Goal: Check status: Check status

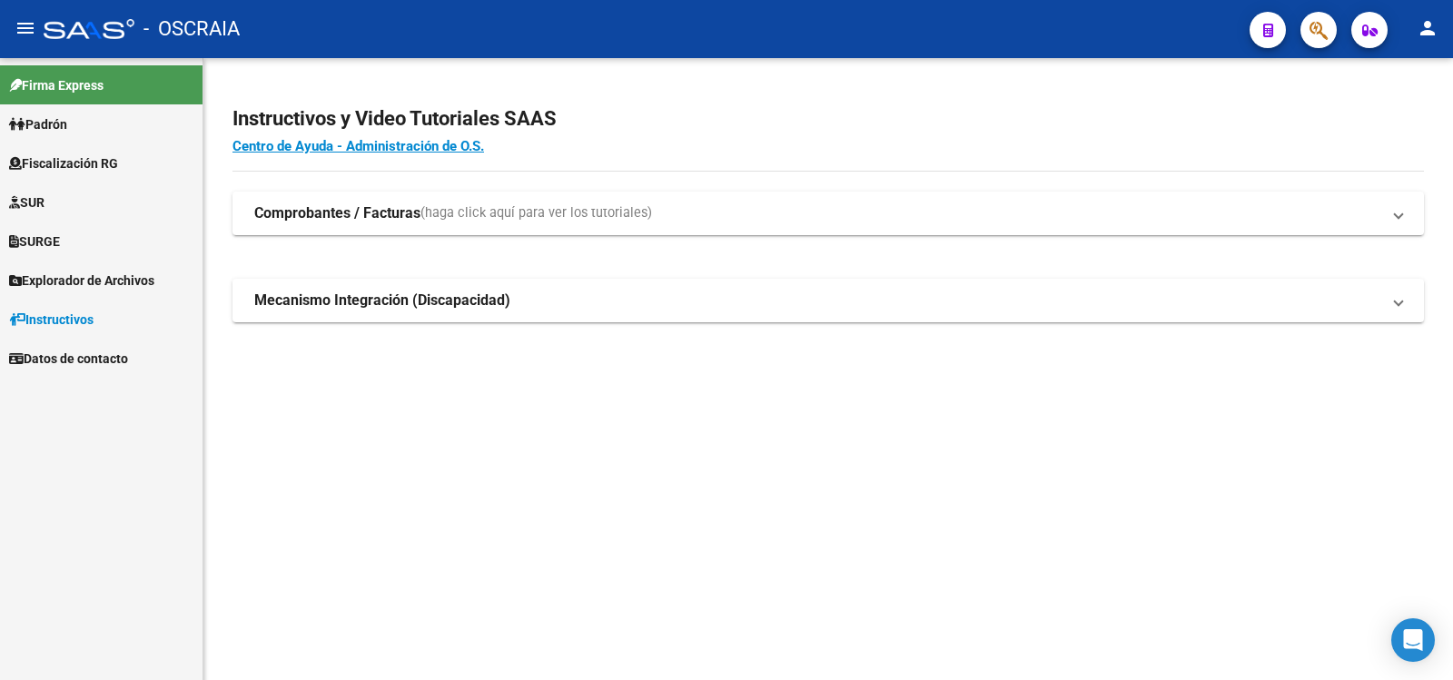
click at [105, 132] on link "Padrón" at bounding box center [101, 123] width 203 height 39
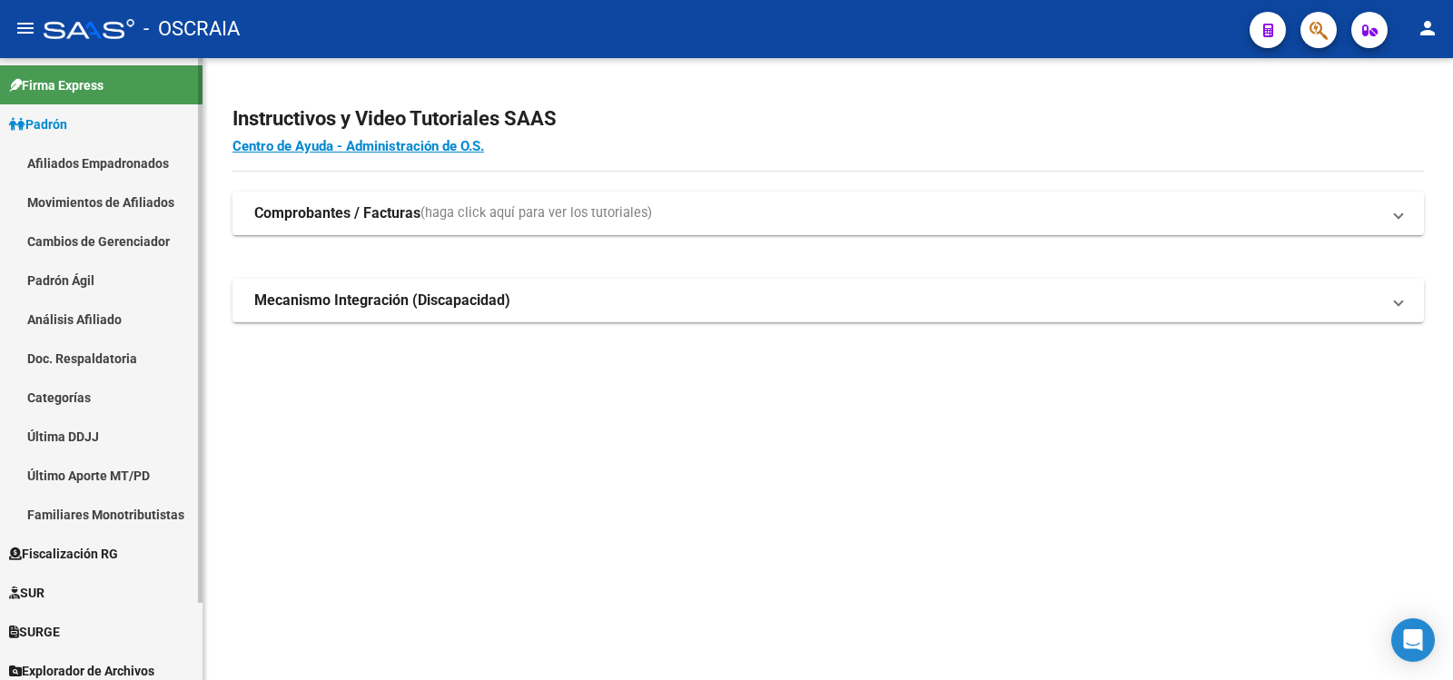
click at [93, 327] on link "Análisis Afiliado" at bounding box center [101, 319] width 203 height 39
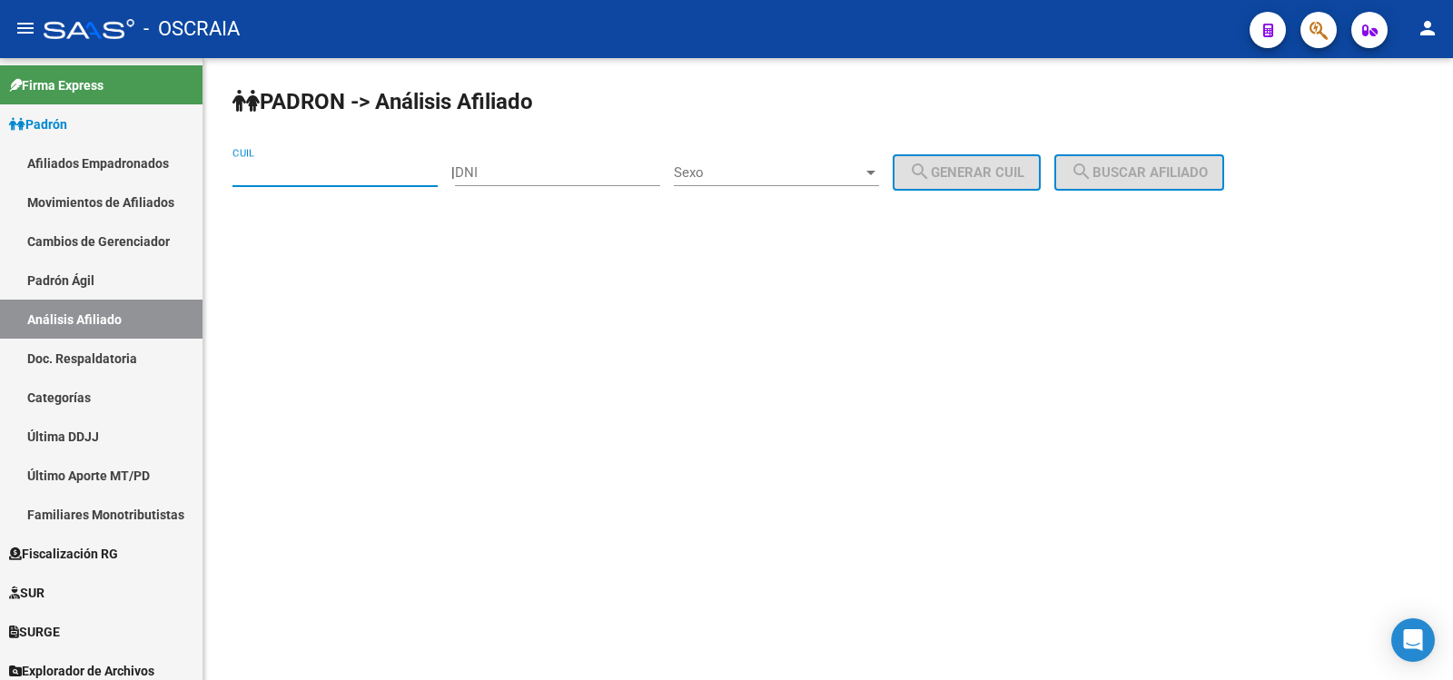
click at [288, 177] on input "CUIL" at bounding box center [334, 172] width 205 height 16
paste input "20-16711720-2"
type input "20-16711720-2"
click at [1130, 163] on button "search Buscar afiliado" at bounding box center [1139, 172] width 170 height 36
